Goal: Transaction & Acquisition: Purchase product/service

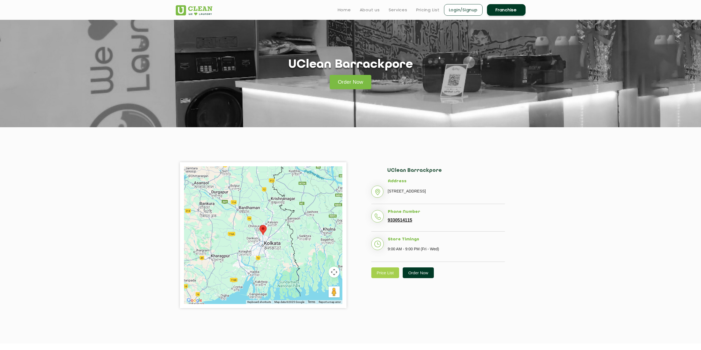
click at [417, 278] on link "Order Now" at bounding box center [418, 272] width 31 height 11
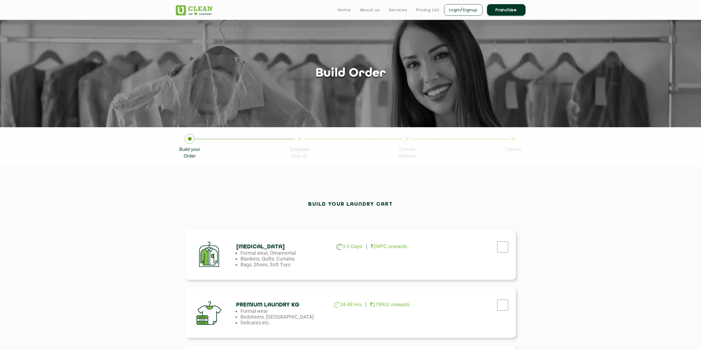
click at [253, 250] on h4 "[MEDICAL_DATA]" at bounding box center [280, 247] width 89 height 6
click at [267, 247] on h4 "[MEDICAL_DATA]" at bounding box center [280, 247] width 89 height 6
click at [501, 245] on input "checkbox" at bounding box center [503, 247] width 14 height 11
click at [505, 245] on input "checkbox" at bounding box center [503, 247] width 14 height 11
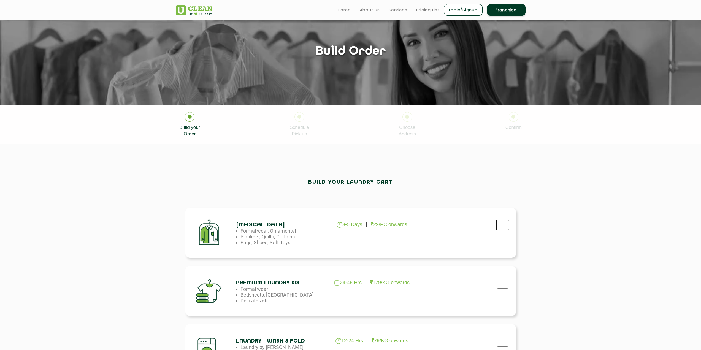
scroll to position [17, 0]
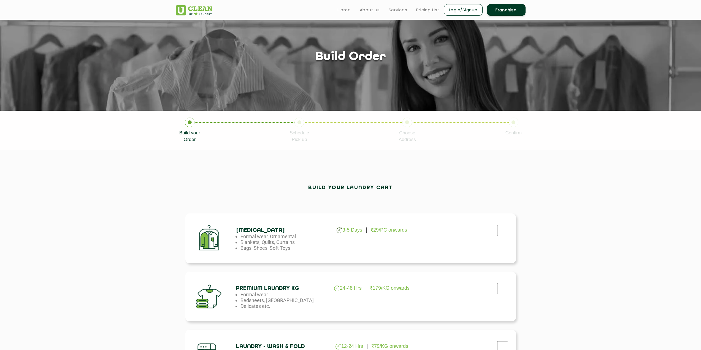
drag, startPoint x: 431, startPoint y: 237, endPoint x: 434, endPoint y: 236, distance: 2.8
click at [431, 237] on div at bounding box center [464, 229] width 93 height 23
drag, startPoint x: 511, startPoint y: 228, endPoint x: 507, endPoint y: 229, distance: 3.9
click at [510, 228] on div at bounding box center [464, 229] width 93 height 23
click at [501, 230] on input "checkbox" at bounding box center [503, 230] width 14 height 11
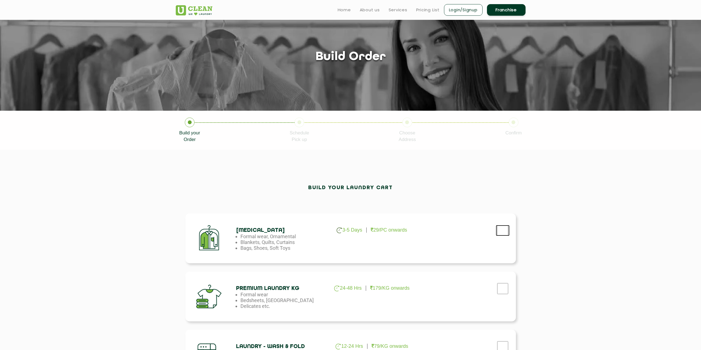
checkbox input "true"
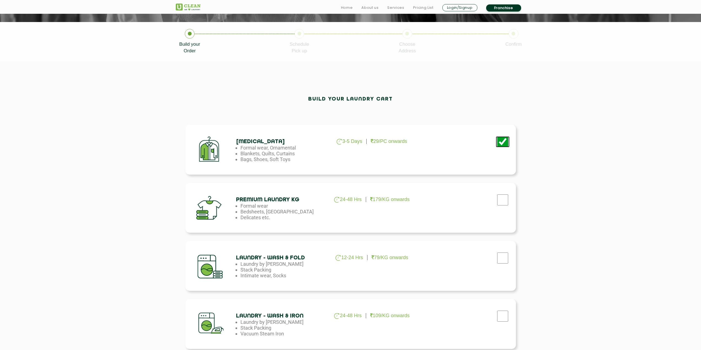
scroll to position [264, 0]
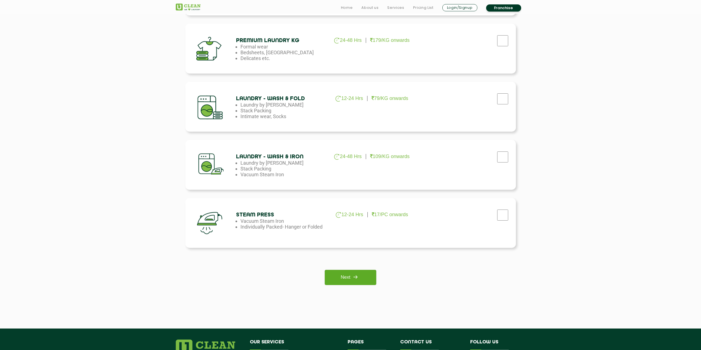
click at [358, 274] on img at bounding box center [355, 277] width 10 height 10
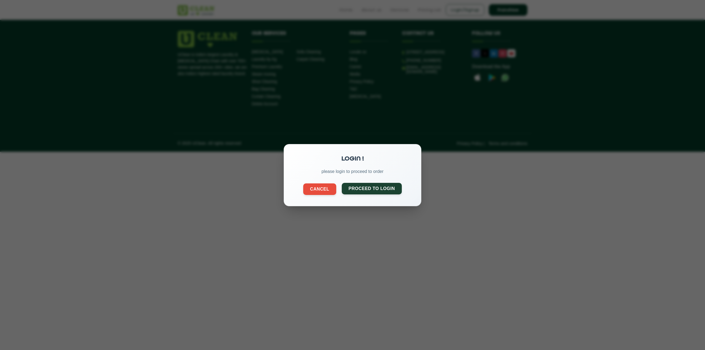
click at [359, 191] on button "Proceed to Login" at bounding box center [372, 189] width 60 height 12
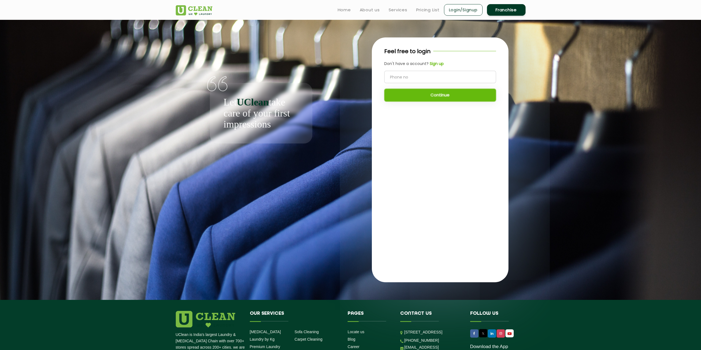
click at [399, 79] on input "tel" at bounding box center [440, 77] width 112 height 12
type input "7098502460"
click at [400, 93] on button "Continue" at bounding box center [440, 95] width 112 height 13
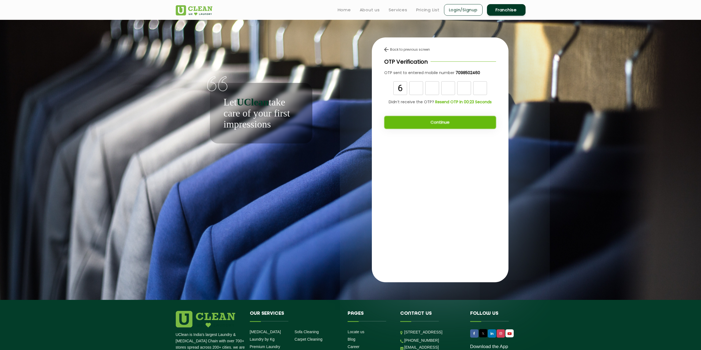
type input "6"
type input "3"
type input "0"
type input "4"
type input "5"
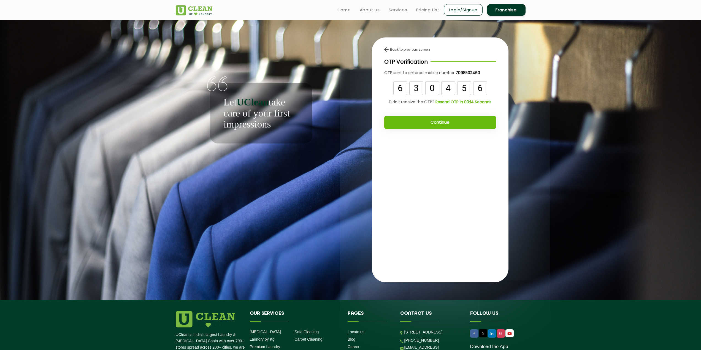
type input "6"
click at [433, 123] on button "Continue" at bounding box center [440, 122] width 112 height 13
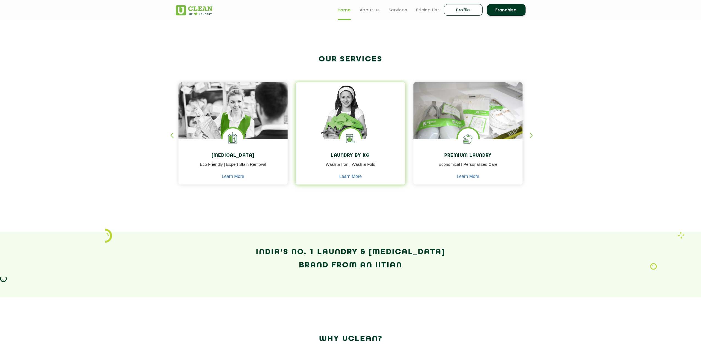
scroll to position [55, 0]
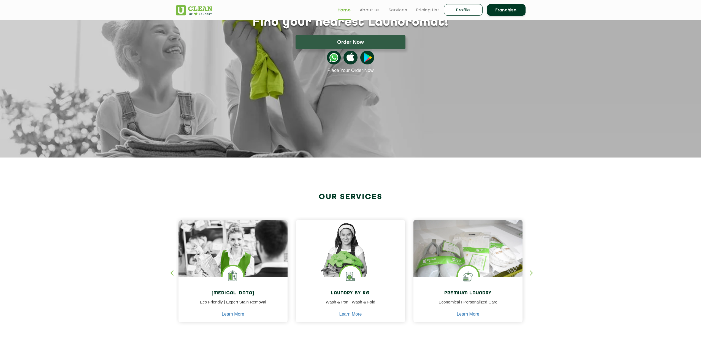
click at [461, 12] on link "Profile" at bounding box center [463, 10] width 39 height 12
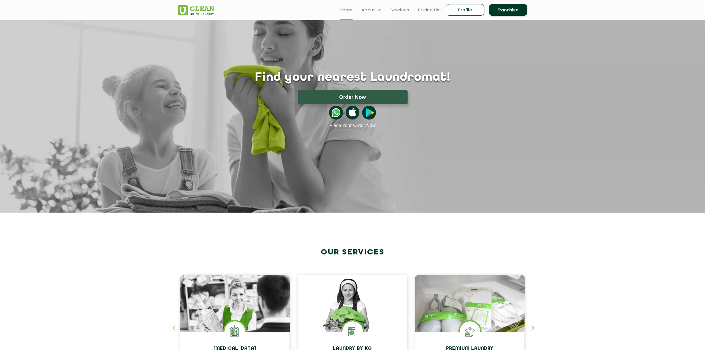
select select
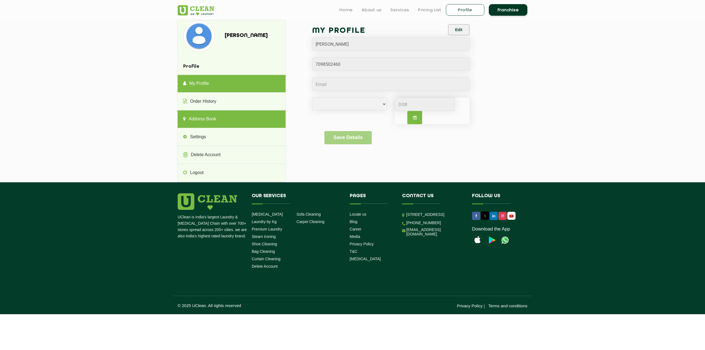
click at [202, 122] on link "Address Book" at bounding box center [232, 119] width 108 height 18
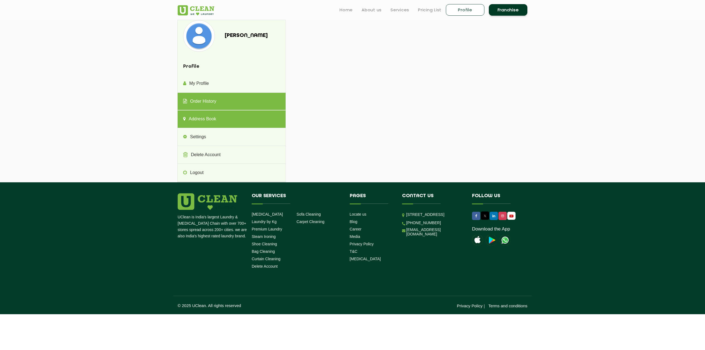
click at [213, 101] on link "Order History" at bounding box center [232, 102] width 108 height 18
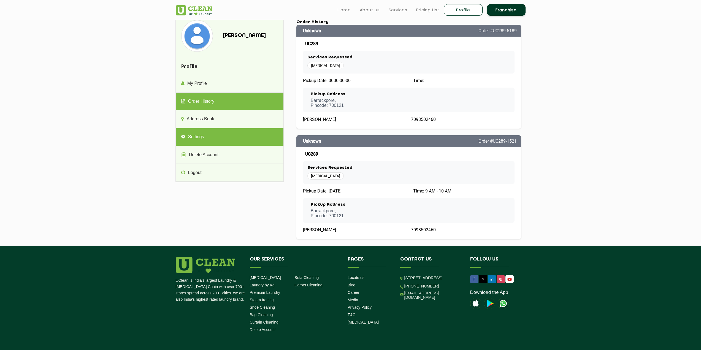
click at [204, 140] on link "Settings" at bounding box center [230, 137] width 108 height 18
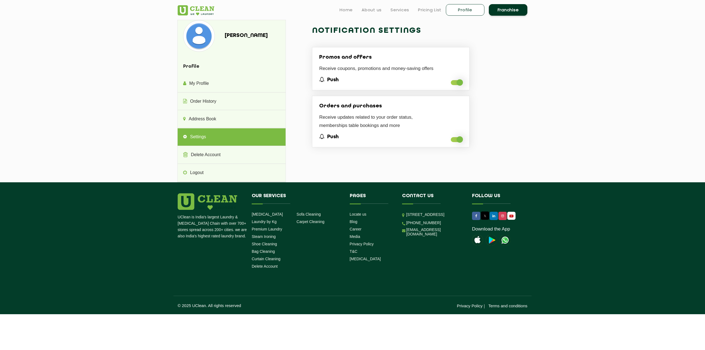
click at [456, 79] on h5 "Push" at bounding box center [390, 80] width 143 height 6
click at [457, 82] on span at bounding box center [457, 82] width 12 height 5
click at [451, 84] on input "checkbox" at bounding box center [451, 84] width 0 height 0
click at [211, 118] on link "Address Book" at bounding box center [232, 119] width 108 height 18
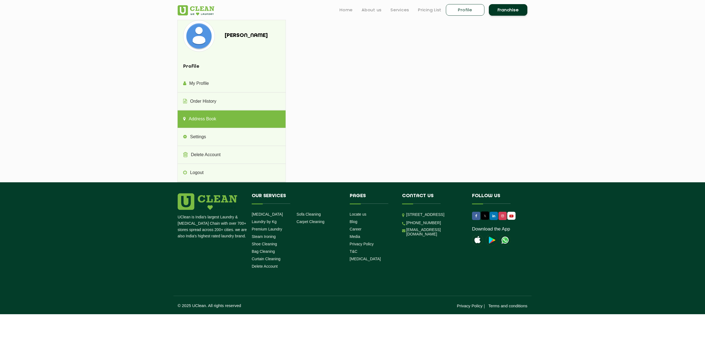
click at [349, 55] on div "Suvankar Roy Profile My Profile Order History Address Book Settings Delete Acco…" at bounding box center [353, 101] width 358 height 163
click at [207, 98] on link "Order History" at bounding box center [232, 102] width 108 height 18
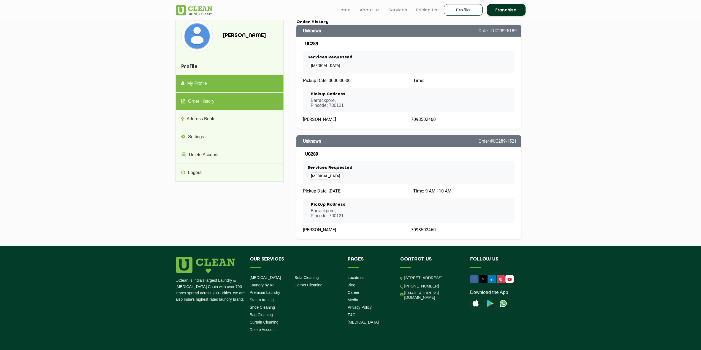
click at [208, 83] on link "My Profile" at bounding box center [230, 84] width 108 height 18
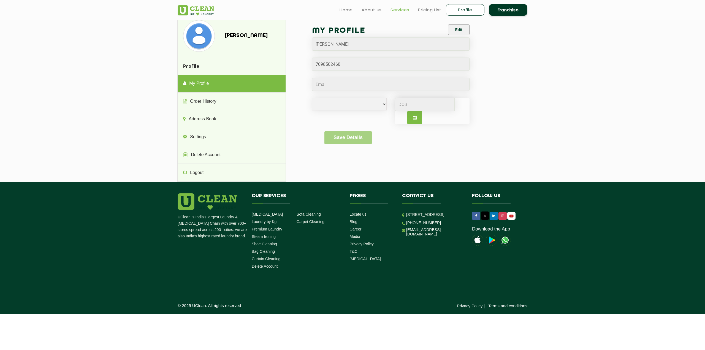
click at [397, 11] on link "Services" at bounding box center [400, 10] width 19 height 7
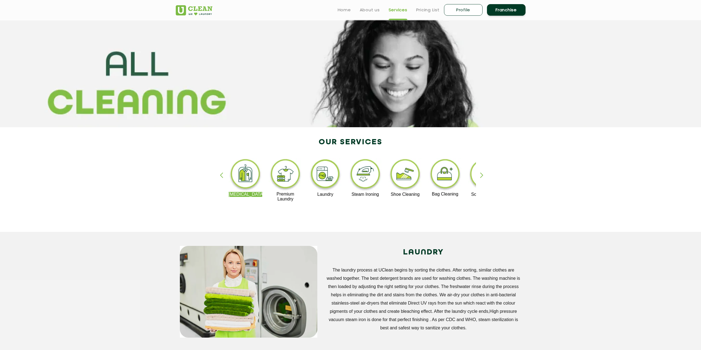
click at [246, 181] on img at bounding box center [246, 175] width 34 height 34
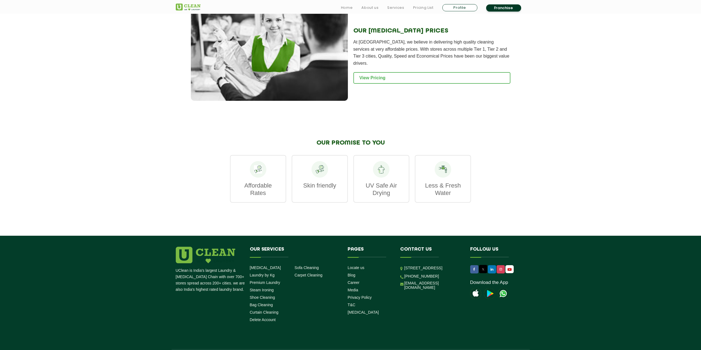
scroll to position [627, 0]
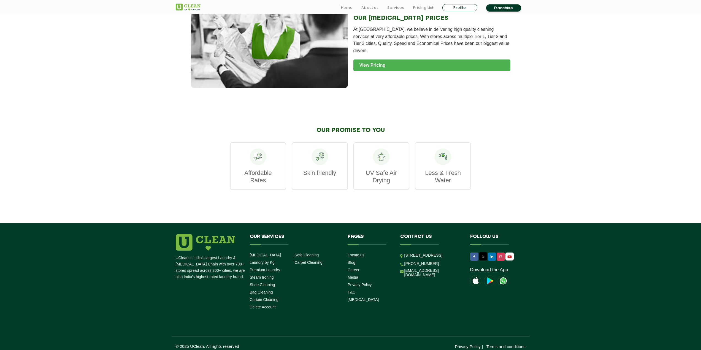
click at [375, 60] on link "View Pricing" at bounding box center [431, 65] width 157 height 12
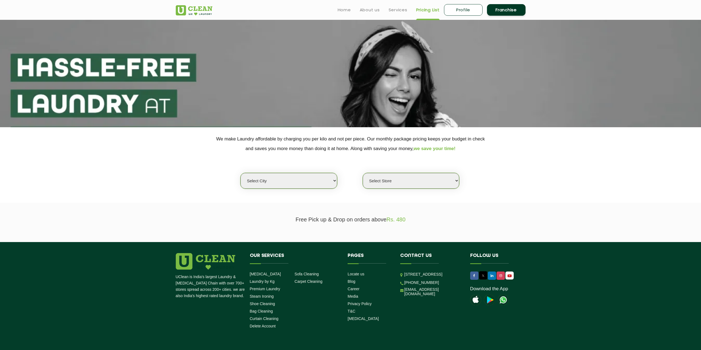
click at [270, 185] on select "Select city Aalo Abu Dhabi Agartala Agra Ahmedabad Akola Aligarh Alwar - UClean…" at bounding box center [288, 181] width 96 height 16
select select "8"
click at [240, 173] on select "Select city Aalo Abu Dhabi Agartala Agra Ahmedabad Akola Aligarh Alwar - UClean…" at bounding box center [288, 181] width 96 height 16
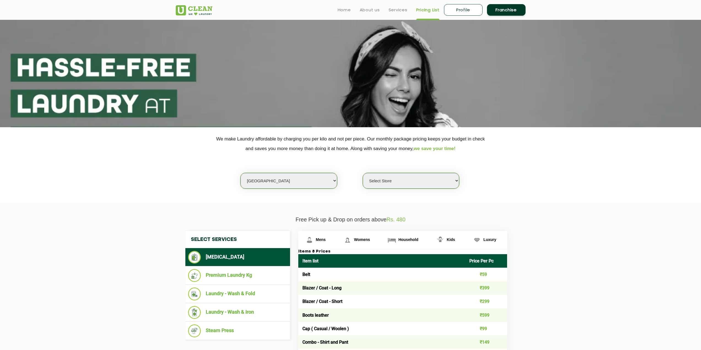
click at [391, 179] on select "Select Store UClean Jadavpur UClean Kamalgazi UClean Astra Towers UClean Bansdr…" at bounding box center [411, 181] width 96 height 16
select select "301"
click at [363, 173] on select "Select Store UClean Jadavpur UClean Kamalgazi UClean Astra Towers UClean Bansdr…" at bounding box center [411, 181] width 96 height 16
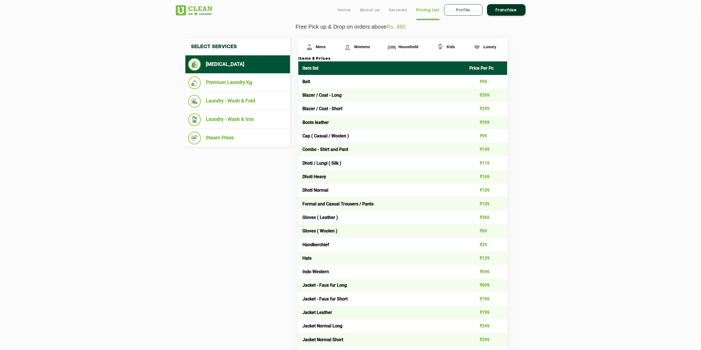
scroll to position [165, 0]
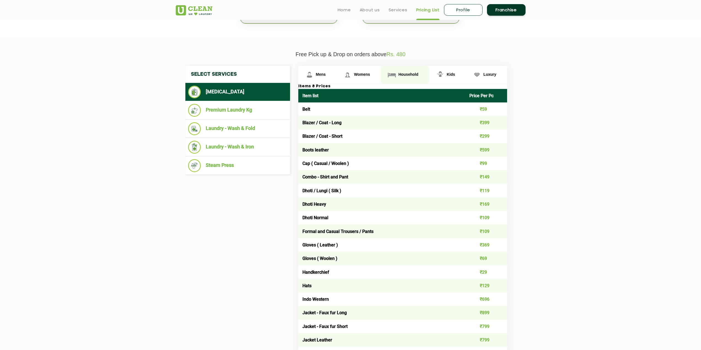
click at [407, 75] on span "Household" at bounding box center [408, 74] width 20 height 4
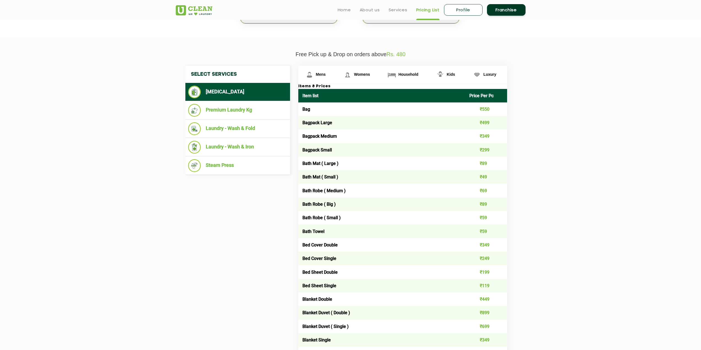
click at [486, 246] on td "₹349" at bounding box center [486, 244] width 42 height 13
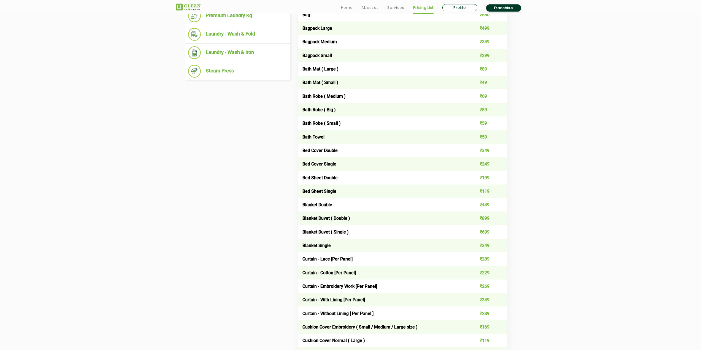
scroll to position [263, 0]
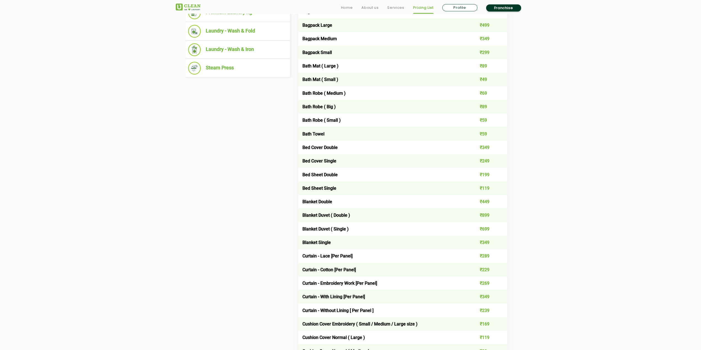
click at [483, 243] on td "₹349" at bounding box center [486, 242] width 42 height 13
click at [322, 244] on td "Blanket Single" at bounding box center [381, 242] width 167 height 13
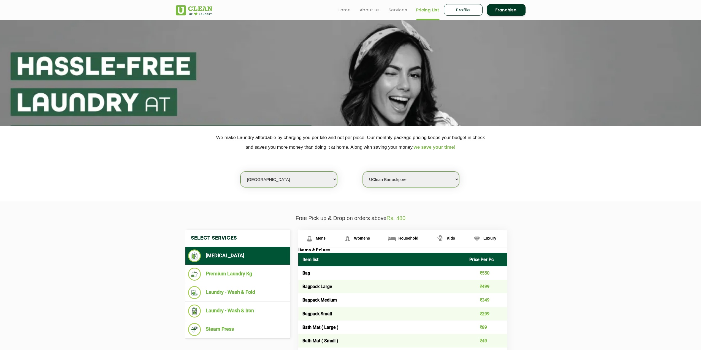
scroll to position [0, 0]
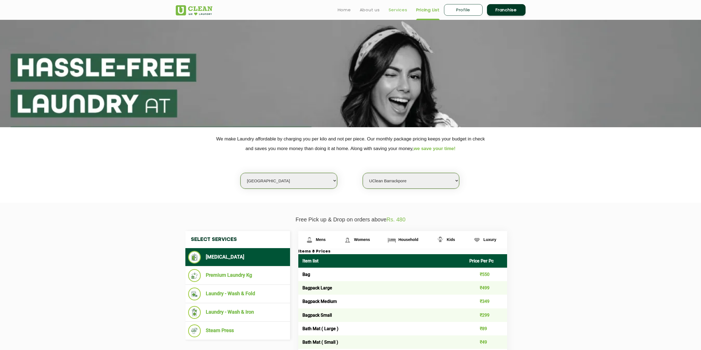
click at [397, 12] on link "Services" at bounding box center [398, 10] width 19 height 7
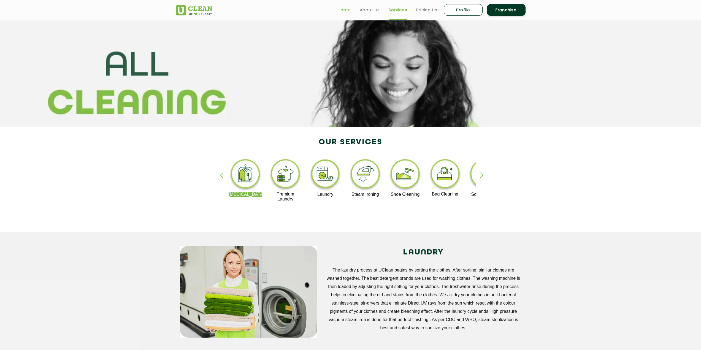
click at [341, 8] on link "Home" at bounding box center [344, 10] width 13 height 7
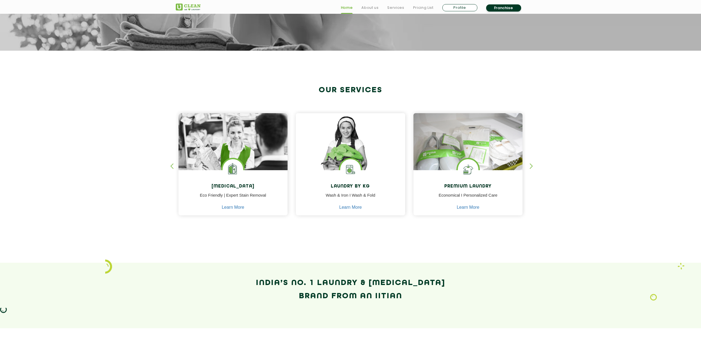
scroll to position [165, 0]
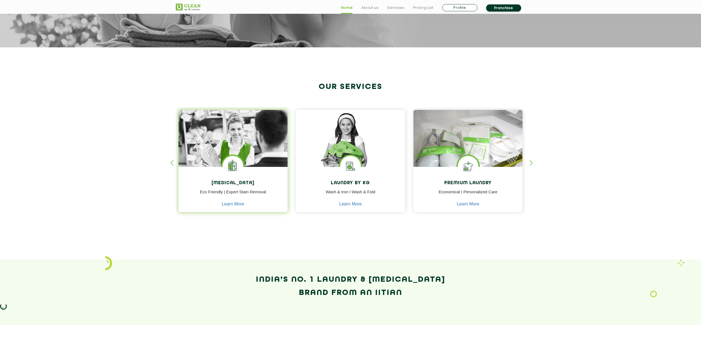
click at [239, 170] on img at bounding box center [233, 166] width 21 height 21
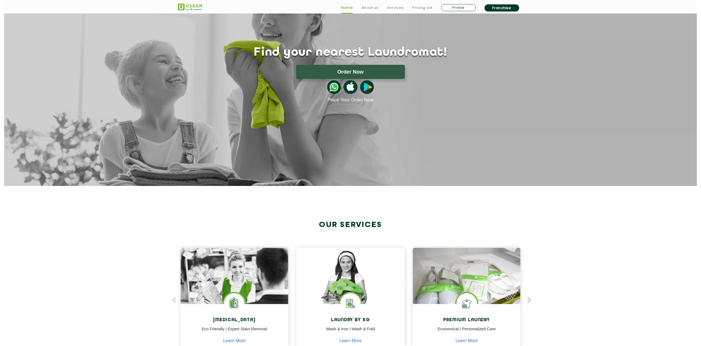
scroll to position [28, 0]
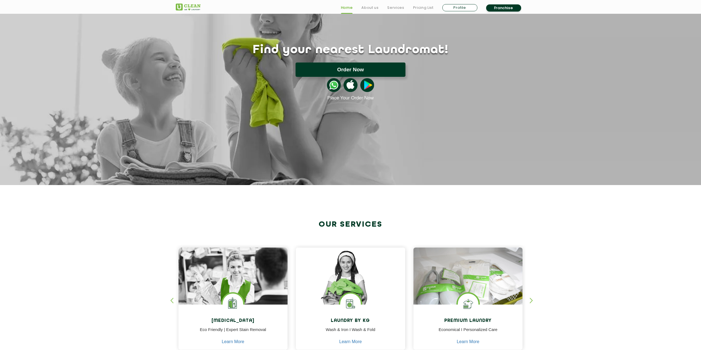
click at [353, 67] on button "Order Now" at bounding box center [351, 70] width 110 height 14
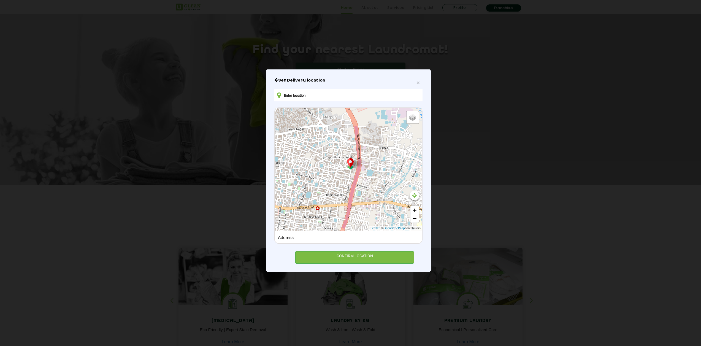
type input "Q9CQ+X6X, [GEOGRAPHIC_DATA], [GEOGRAPHIC_DATA], [GEOGRAPHIC_DATA], [GEOGRAPHIC_…"
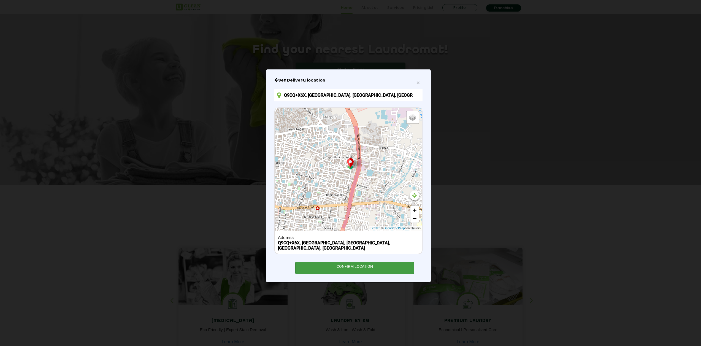
click at [333, 268] on div "CONFIRM LOCATION" at bounding box center [354, 268] width 119 height 12
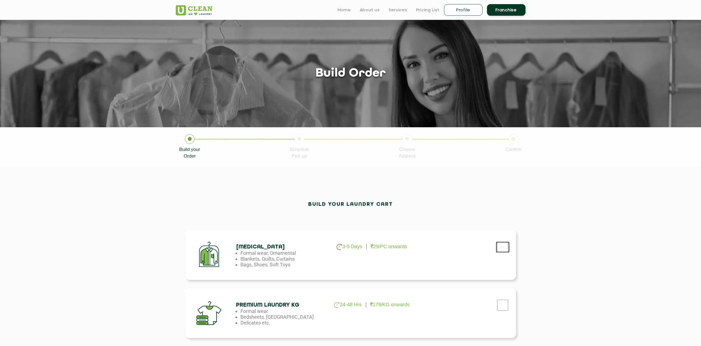
click at [502, 249] on input "checkbox" at bounding box center [503, 247] width 14 height 11
checkbox input "true"
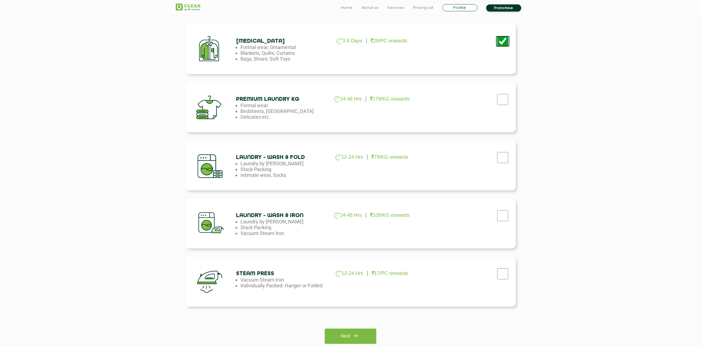
scroll to position [248, 0]
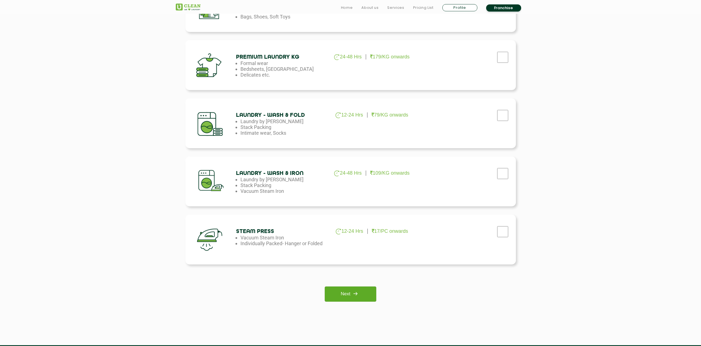
click at [350, 296] on link "Next" at bounding box center [351, 293] width 52 height 15
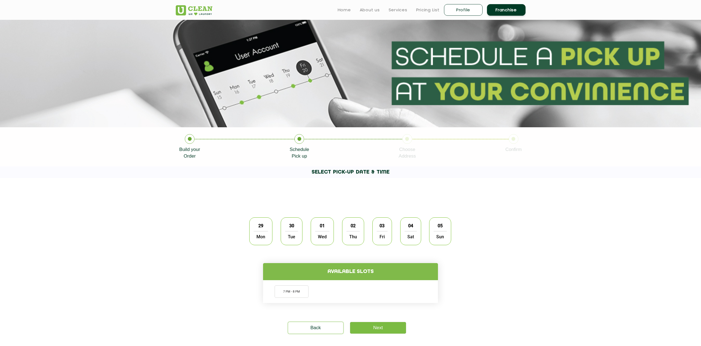
click at [256, 232] on span "Mon" at bounding box center [261, 236] width 14 height 11
click at [300, 286] on li "7 PM - 8 PM" at bounding box center [292, 291] width 34 height 12
click at [367, 330] on link "Next" at bounding box center [378, 328] width 56 height 12
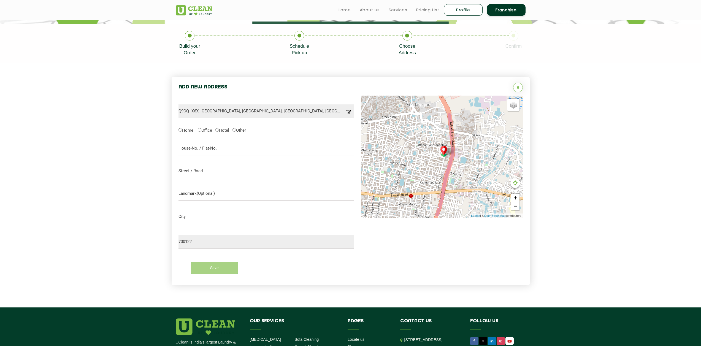
scroll to position [98, 0]
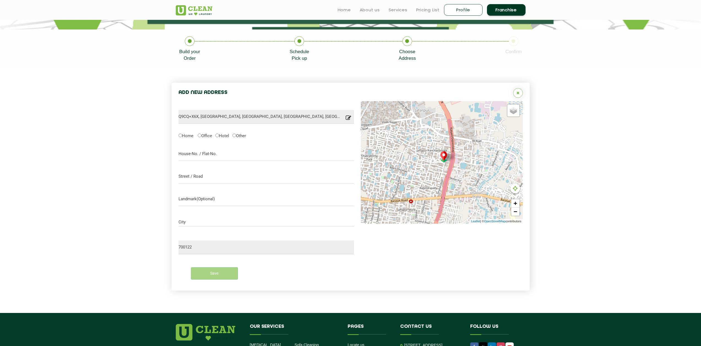
click at [229, 275] on div "Save" at bounding box center [266, 273] width 176 height 12
click at [186, 136] on label "Home" at bounding box center [185, 135] width 15 height 6
click at [182, 136] on input "Home" at bounding box center [180, 136] width 4 height 4
radio input "true"
click at [197, 155] on input "text" at bounding box center [266, 154] width 176 height 14
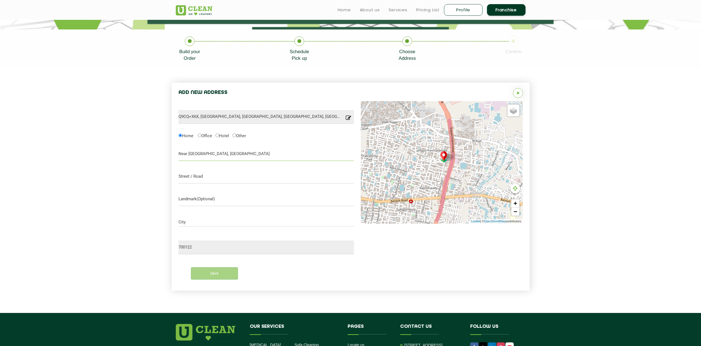
click at [235, 152] on input "Near Lals Ggym, Uttar" at bounding box center [266, 154] width 176 height 14
type input "Near Lals Ggym, Uttar Purba Rabindra Pally"
click at [220, 177] on input "text" at bounding box center [266, 177] width 176 height 14
click at [211, 202] on input "text" at bounding box center [266, 199] width 176 height 14
click at [200, 223] on input "City" at bounding box center [266, 222] width 176 height 5
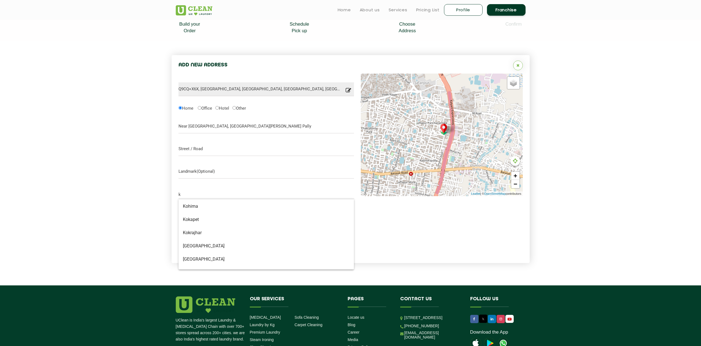
scroll to position [138, 0]
click at [199, 252] on span "Kolkata" at bounding box center [266, 253] width 167 height 6
type input "Kolkata"
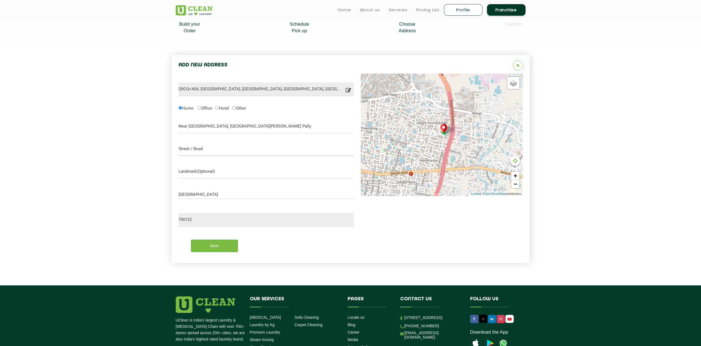
click at [200, 151] on input "text" at bounding box center [266, 149] width 176 height 14
type input "J"
type input "Jafarpur."
click at [219, 248] on input "Save" at bounding box center [214, 246] width 47 height 12
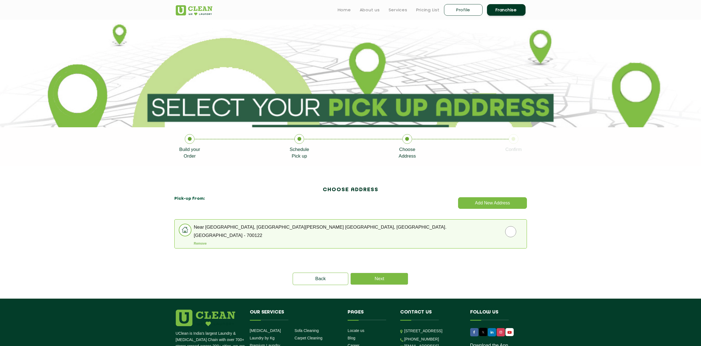
click at [309, 235] on p "Kolkata - 700122" at bounding box center [360, 235] width 333 height 4
click at [328, 191] on h2 "CHOOSE ADDRESS" at bounding box center [351, 189] width 56 height 13
click at [316, 278] on link "Back" at bounding box center [320, 279] width 55 height 12
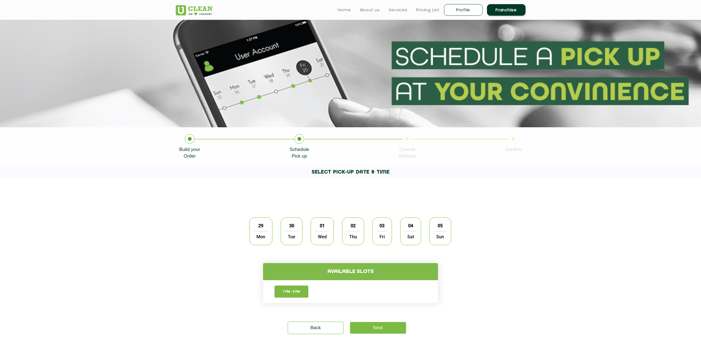
click at [257, 237] on span "Mon" at bounding box center [261, 236] width 14 height 11
click at [382, 326] on link "Next" at bounding box center [378, 328] width 56 height 12
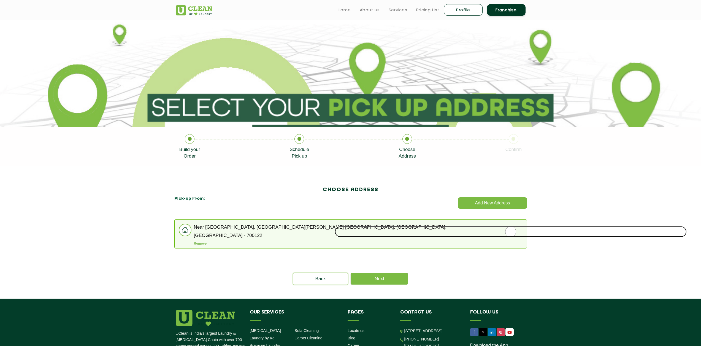
click at [511, 232] on input "radio" at bounding box center [511, 231] width 352 height 11
radio input "true"
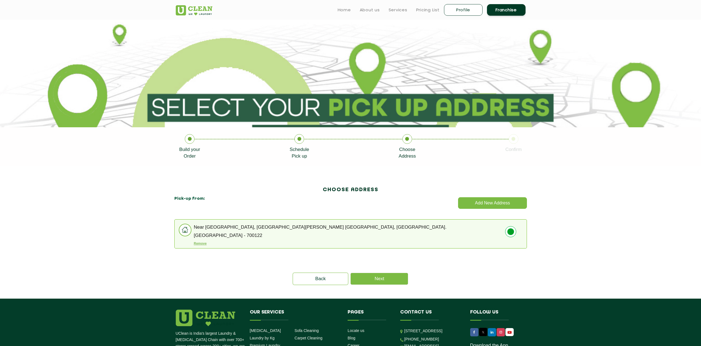
click at [200, 243] on button "Remove" at bounding box center [200, 244] width 13 height 4
click at [184, 231] on img at bounding box center [185, 230] width 12 height 12
click at [462, 12] on link "Profile" at bounding box center [463, 10] width 39 height 12
select select
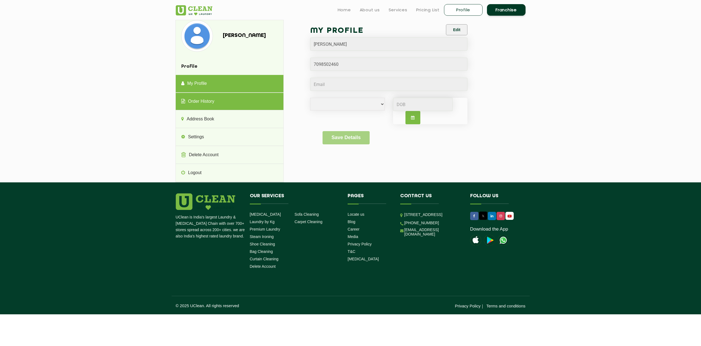
click at [204, 104] on link "Order History" at bounding box center [230, 102] width 108 height 18
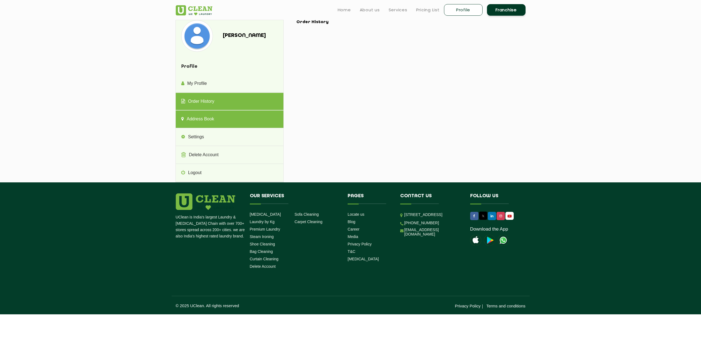
click at [229, 120] on link "Address Book" at bounding box center [230, 119] width 108 height 18
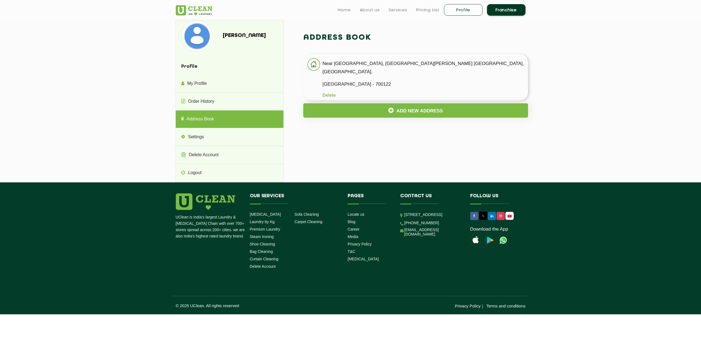
click at [396, 80] on p "Kolkata - 700122" at bounding box center [426, 84] width 206 height 8
click at [422, 62] on p "Near Lals Ggym, Uttar Purba Rabindra Pally, Jafarpur." at bounding box center [426, 67] width 206 height 17
click at [434, 65] on p "Near Lals Ggym, Uttar Purba Rabindra Pally, Jafarpur." at bounding box center [426, 67] width 206 height 17
click at [444, 66] on p "Near Lals Ggym, Uttar Purba Rabindra Pally, Jafarpur." at bounding box center [426, 67] width 206 height 17
click at [442, 66] on p "Near Lals Ggym, Uttar Purba Rabindra Pally, Jafarpur." at bounding box center [426, 67] width 206 height 17
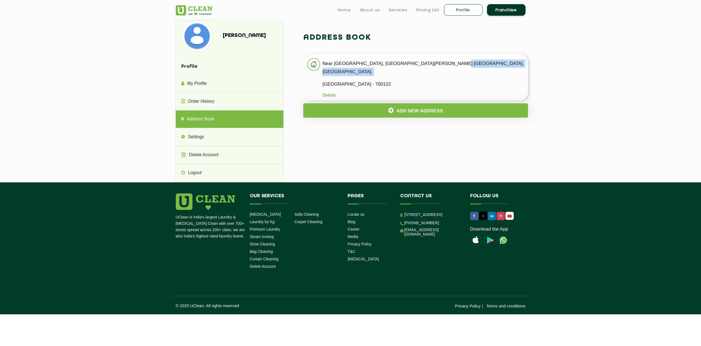
click at [442, 66] on p "Near Lals Ggym, Uttar Purba Rabindra Pally, Jafarpur." at bounding box center [426, 67] width 206 height 17
click at [331, 93] on button "Delete" at bounding box center [329, 95] width 13 height 5
drag, startPoint x: 325, startPoint y: 86, endPoint x: 379, endPoint y: 19, distance: 86.0
click at [325, 93] on button "Delete" at bounding box center [329, 95] width 13 height 5
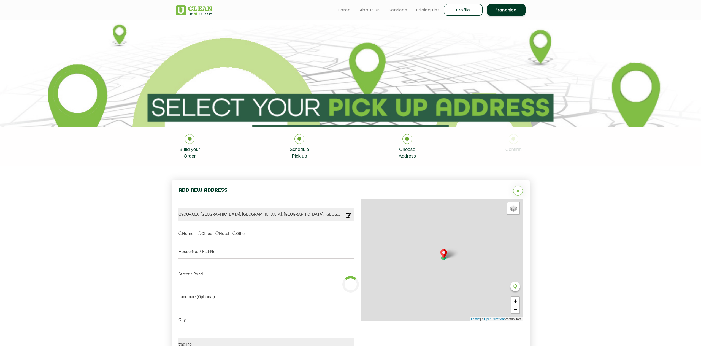
type input "Save"
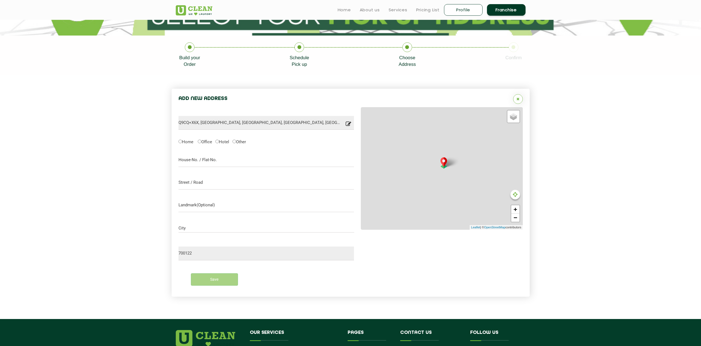
scroll to position [70, 0]
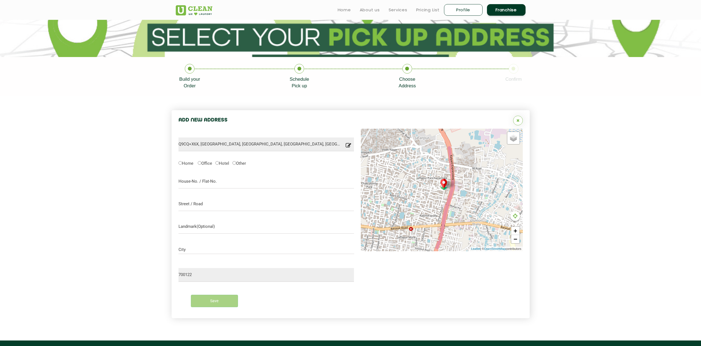
click at [185, 163] on label "Home" at bounding box center [185, 163] width 15 height 6
click at [182, 163] on input "Home" at bounding box center [180, 163] width 4 height 4
radio input "true"
click at [203, 182] on input "text" at bounding box center [266, 182] width 176 height 14
click at [193, 181] on input "Near Lals Ggym, Uttar Purba Rabindra Pally" at bounding box center [266, 182] width 176 height 14
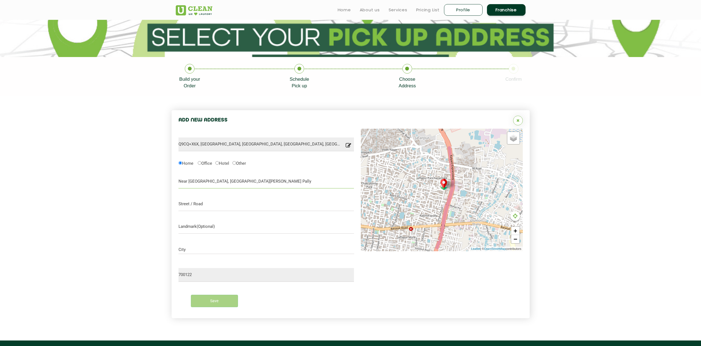
click at [201, 182] on input "Near Lal's Ggym, Uttar Purba Rabindra Pally" at bounding box center [266, 182] width 176 height 14
drag, startPoint x: 203, startPoint y: 183, endPoint x: 205, endPoint y: 186, distance: 3.7
click at [203, 183] on input "Near Lal's Ggym, Uttar Purba Rabindra Pally" at bounding box center [266, 182] width 176 height 14
click at [269, 183] on input "Near Lal's Gym, Uttar Purba Rabindra Pally" at bounding box center [266, 182] width 176 height 14
type input "Near Lal's Gym, Uttar Purba Rabindra Pally"
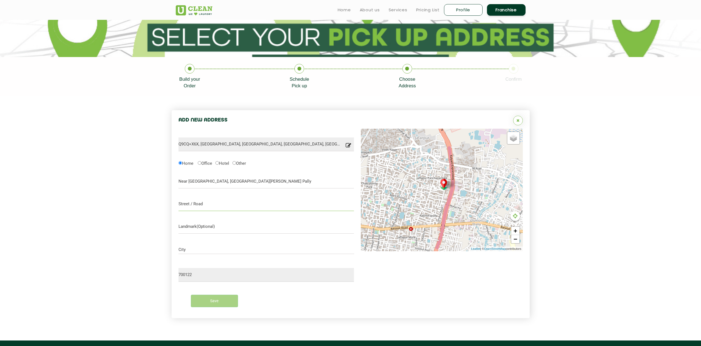
click at [208, 206] on input "text" at bounding box center [266, 204] width 176 height 14
type input "Jafarpur, Barrackpore."
click at [274, 181] on input "Near Lal's Gym, Uttar Purba Rabindra Pally" at bounding box center [266, 182] width 176 height 14
type input "Near Lal's Gym, Uttar Purba Rabindra Pally."
click at [199, 249] on input "City" at bounding box center [266, 249] width 176 height 5
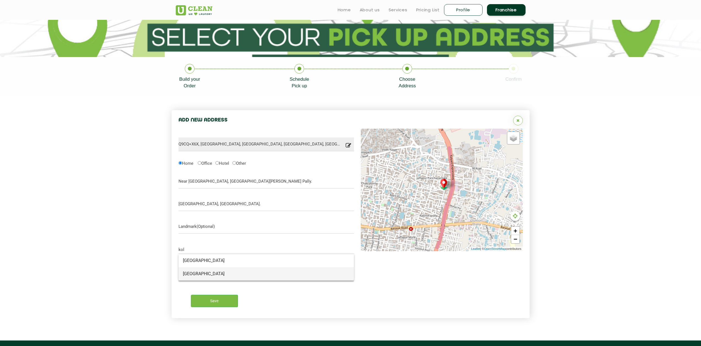
click at [201, 277] on mat-option "Kolkata" at bounding box center [266, 273] width 176 height 13
type input "Kolkata"
click at [221, 299] on input "Save" at bounding box center [214, 301] width 47 height 12
click at [213, 299] on input "Save" at bounding box center [214, 301] width 47 height 12
click at [213, 298] on input "Save" at bounding box center [214, 301] width 47 height 12
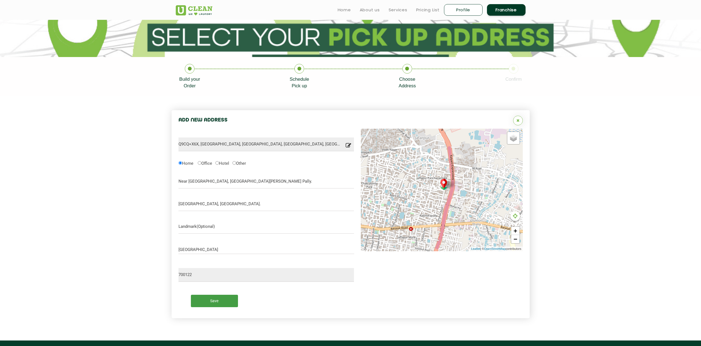
click at [211, 302] on input "Save" at bounding box center [214, 301] width 47 height 12
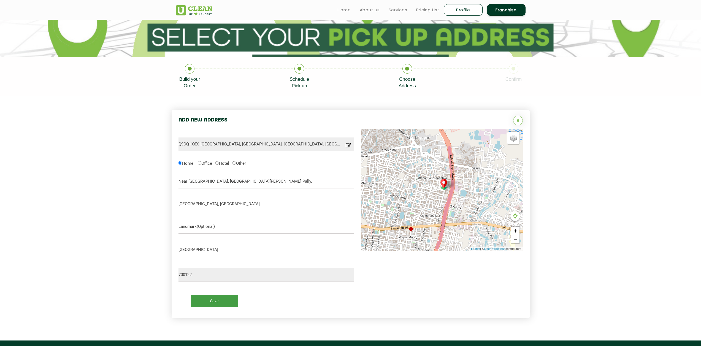
click at [211, 302] on input "Save" at bounding box center [214, 301] width 47 height 12
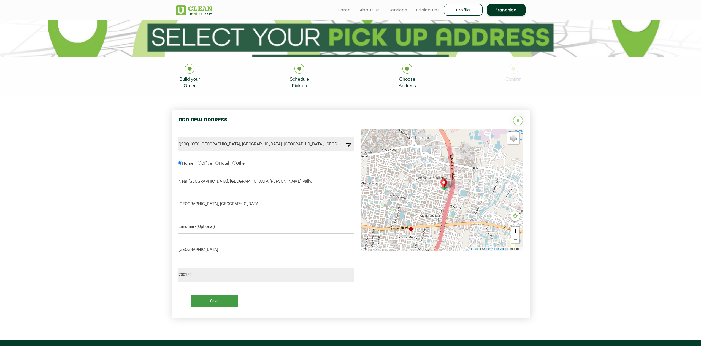
click at [222, 298] on input "Save" at bounding box center [214, 301] width 47 height 12
click at [218, 302] on input "Save" at bounding box center [214, 301] width 47 height 12
drag, startPoint x: 227, startPoint y: 204, endPoint x: 195, endPoint y: 205, distance: 31.4
click at [195, 205] on input "Jafarpur, Barrackpore." at bounding box center [266, 204] width 176 height 14
type input "Jafarpur."
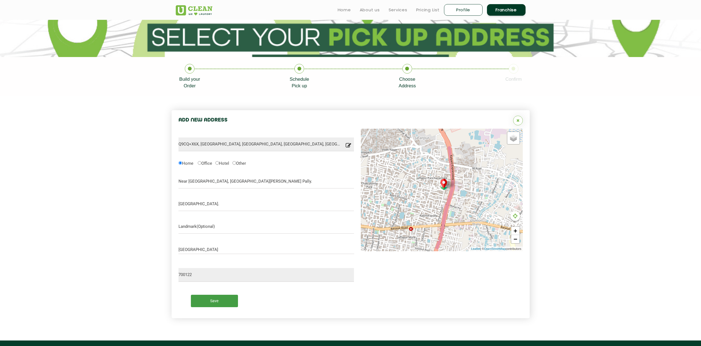
click at [208, 307] on input "Save" at bounding box center [214, 301] width 47 height 12
click at [207, 298] on input "Save" at bounding box center [214, 301] width 47 height 12
click at [194, 182] on input "Near Lal's Gym, Uttar Purba Rabindra Pally." at bounding box center [266, 182] width 176 height 14
type input "Near Lals Gym, Uttar Purba Rabindra Pally."
click at [216, 298] on input "Save" at bounding box center [214, 301] width 47 height 12
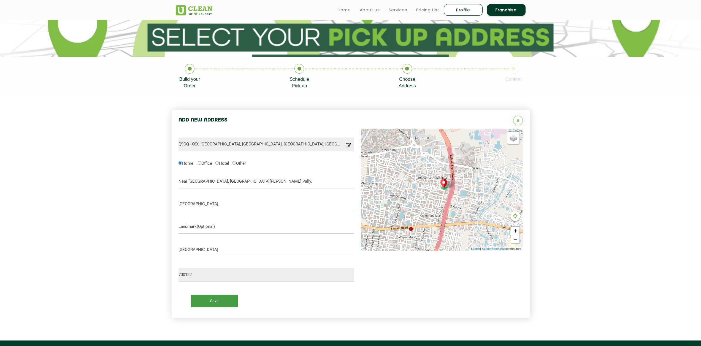
scroll to position [0, 0]
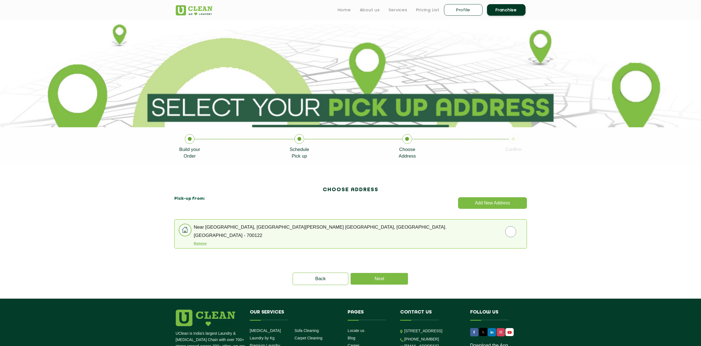
click at [199, 243] on button "Remove" at bounding box center [200, 244] width 13 height 4
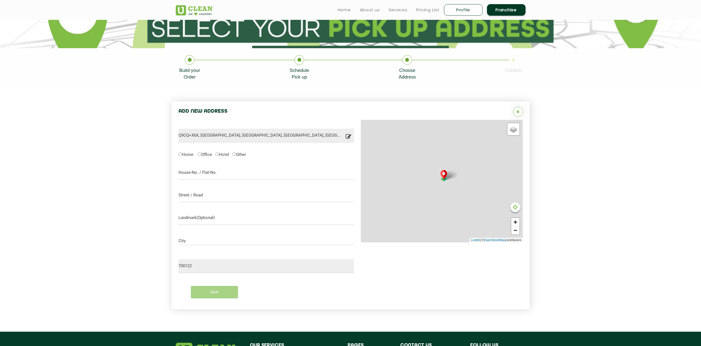
scroll to position [70, 0]
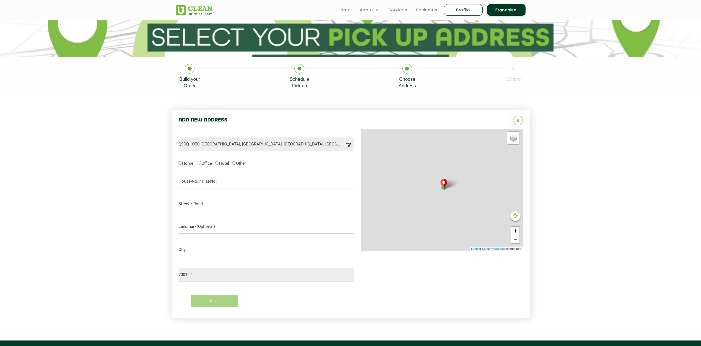
click at [188, 164] on label "Home" at bounding box center [185, 163] width 15 height 6
click at [182, 164] on input "Home" at bounding box center [180, 163] width 4 height 4
radio input "true"
click at [204, 183] on input "text" at bounding box center [266, 182] width 176 height 14
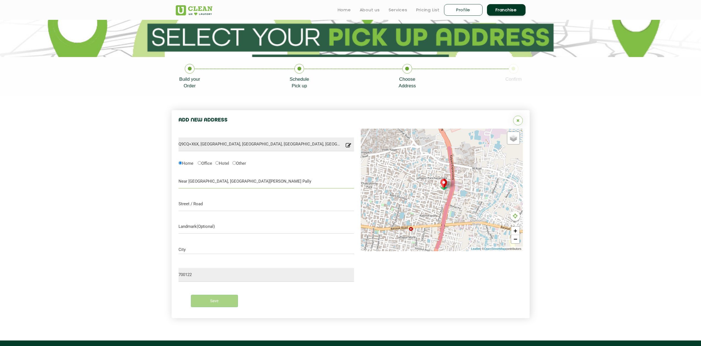
click at [203, 183] on input "Near Lals Ggym, Uttar Purba Rabindra Pally" at bounding box center [266, 182] width 176 height 14
click at [261, 186] on input "Near Lals Gym, Uttar Purba Rabindra Pally" at bounding box center [266, 182] width 176 height 14
type input "Near Lals Gym, Uttar Purba Rabindra Pally"
click at [203, 206] on input "text" at bounding box center [266, 204] width 176 height 14
type input "Jafarpur, Barrackpore."
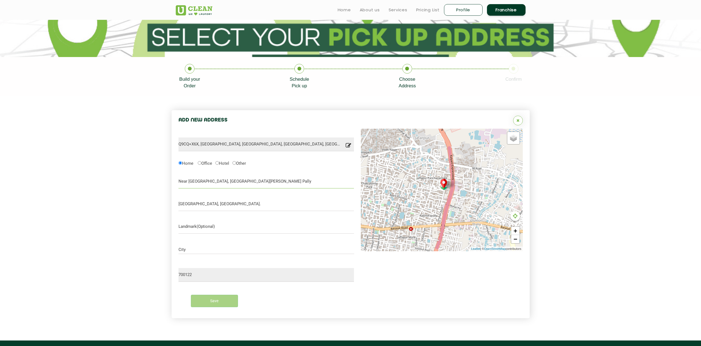
click at [265, 182] on input "Near Lals Gym, Uttar Purba Rabindra Pally" at bounding box center [266, 182] width 176 height 14
type input "Near Lals Gym, Uttar Purba Rabindra Pally."
click at [195, 255] on div "City" at bounding box center [266, 250] width 176 height 17
click at [197, 248] on input "City" at bounding box center [266, 249] width 176 height 5
type input "kol"
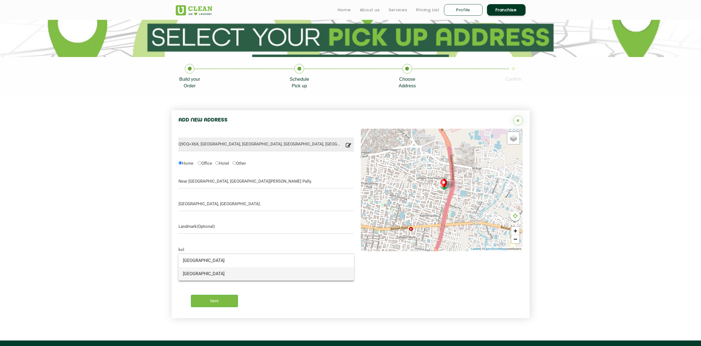
click at [206, 273] on span "Kolkata" at bounding box center [266, 274] width 167 height 6
click at [215, 299] on input "Save" at bounding box center [214, 301] width 47 height 12
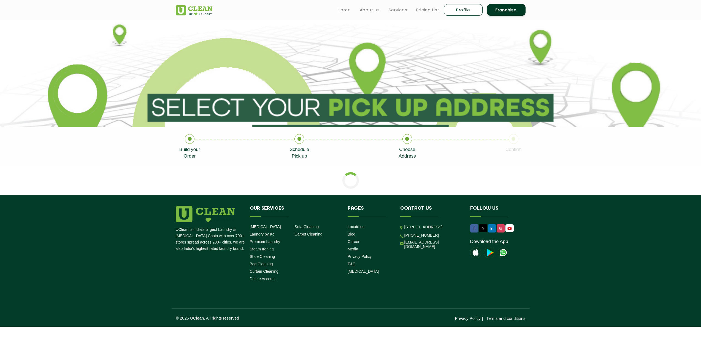
scroll to position [0, 0]
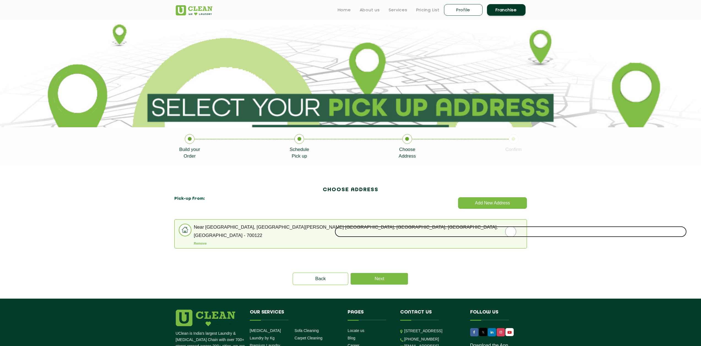
click at [508, 232] on input "radio" at bounding box center [511, 231] width 352 height 11
radio input "true"
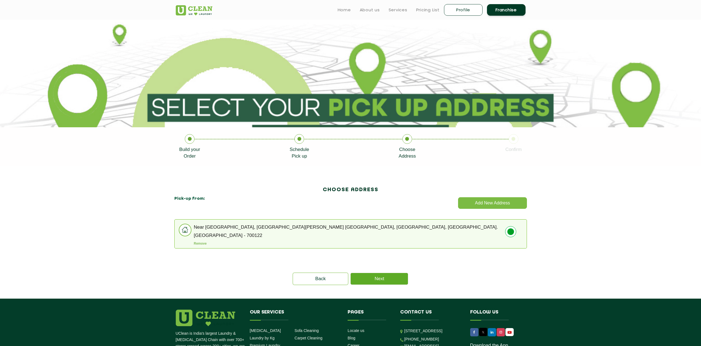
click at [377, 273] on link "Next" at bounding box center [379, 279] width 57 height 12
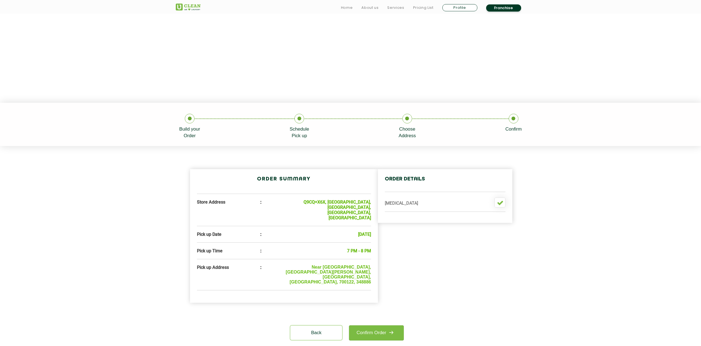
scroll to position [138, 0]
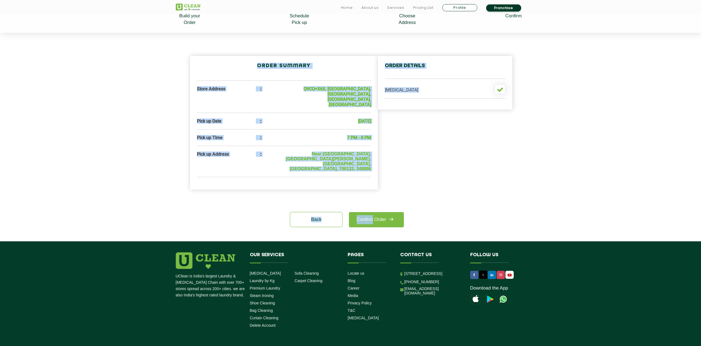
click at [374, 219] on section "Order Summary Store Address : Q9CQ+X6X, Purbasha, Jaffarpur Panchanantala, Barr…" at bounding box center [350, 137] width 701 height 209
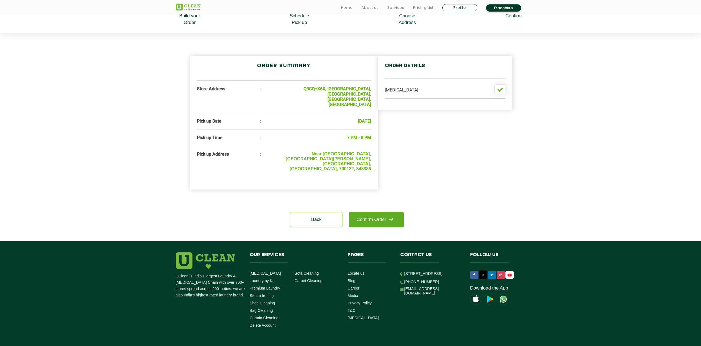
click at [377, 212] on link "Confirm Order" at bounding box center [376, 219] width 55 height 15
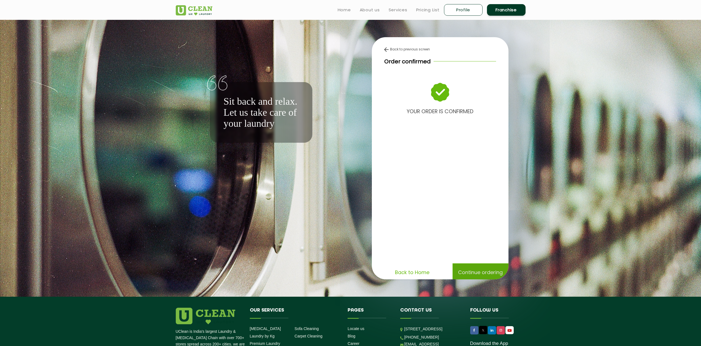
click at [472, 276] on p "Continue ordering" at bounding box center [480, 272] width 45 height 10
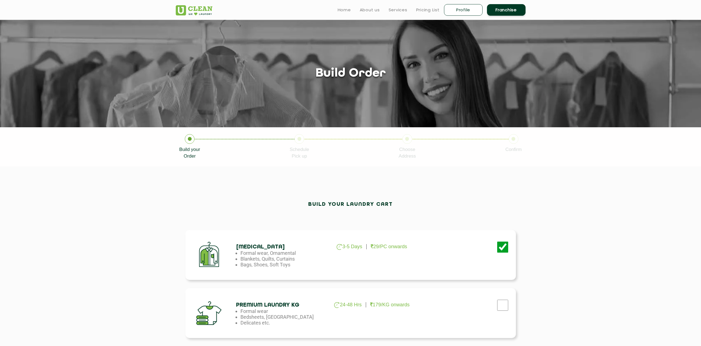
click at [457, 10] on link "Profile" at bounding box center [463, 10] width 39 height 12
select select
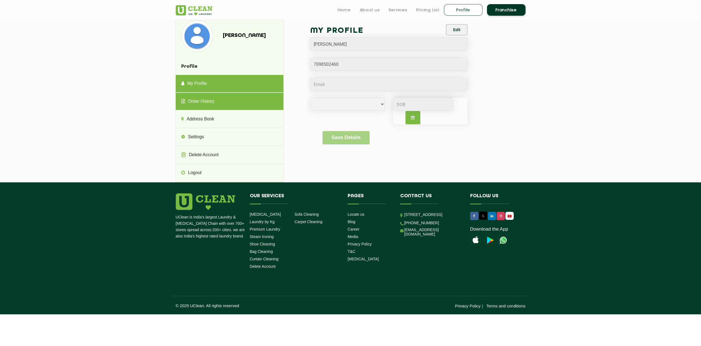
click at [210, 107] on link "Order History" at bounding box center [230, 102] width 108 height 18
